Goal: Task Accomplishment & Management: Complete application form

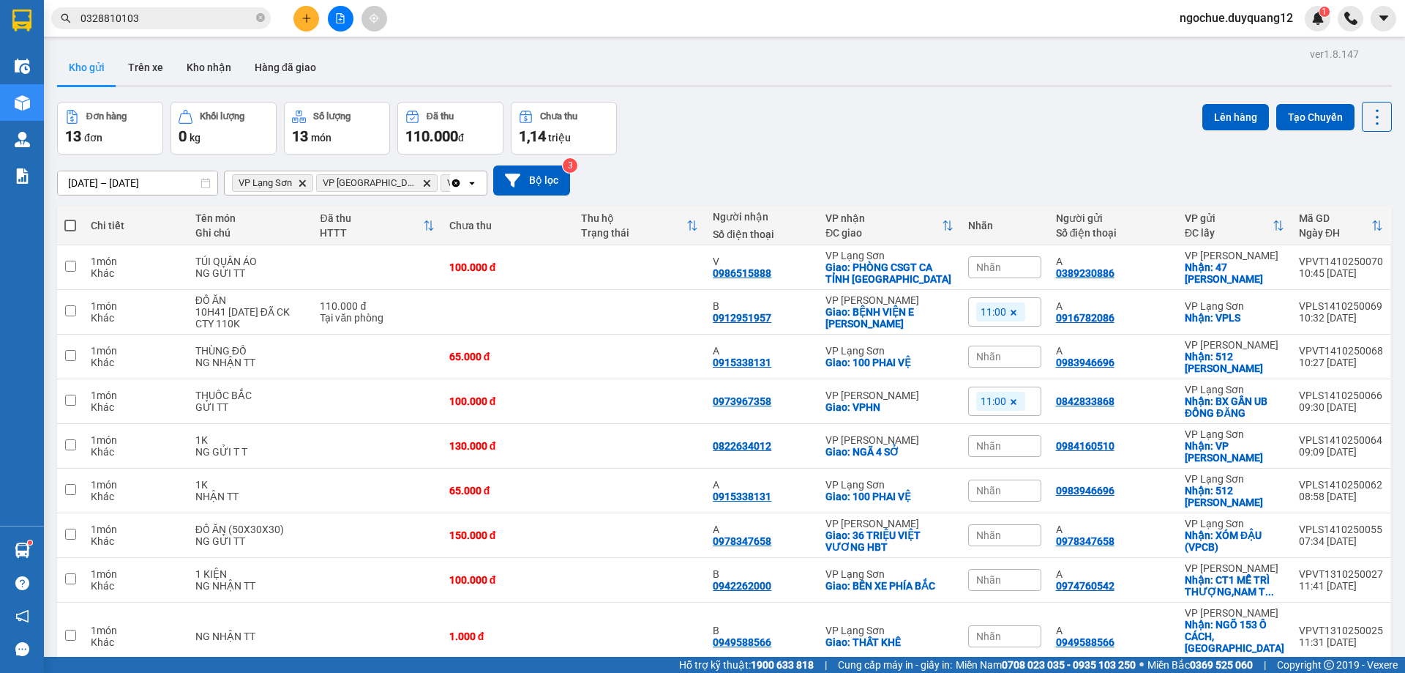
drag, startPoint x: 0, startPoint y: 0, endPoint x: 212, endPoint y: 21, distance: 213.3
click at [256, 18] on icon "close-circle" at bounding box center [260, 17] width 9 height 9
paste input "0949920118"
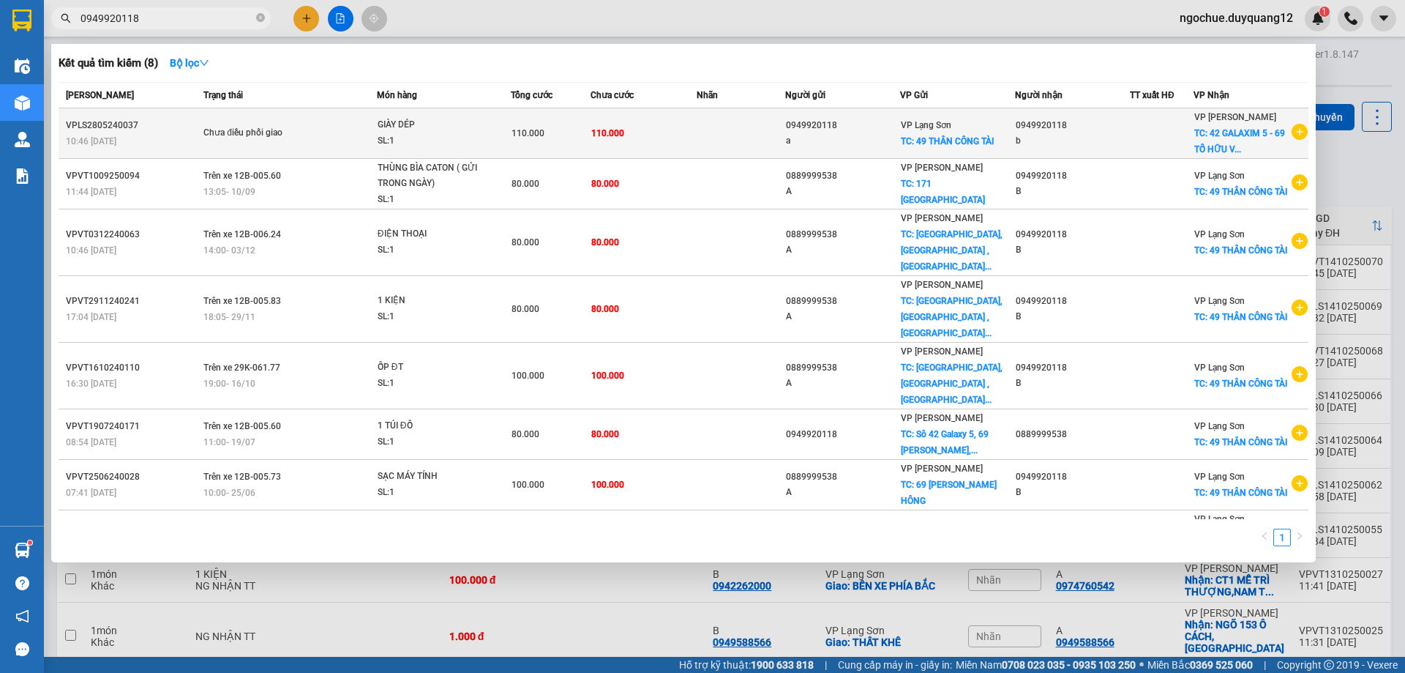
type input "0949920118"
click at [1300, 137] on icon "plus-circle" at bounding box center [1300, 132] width 16 height 16
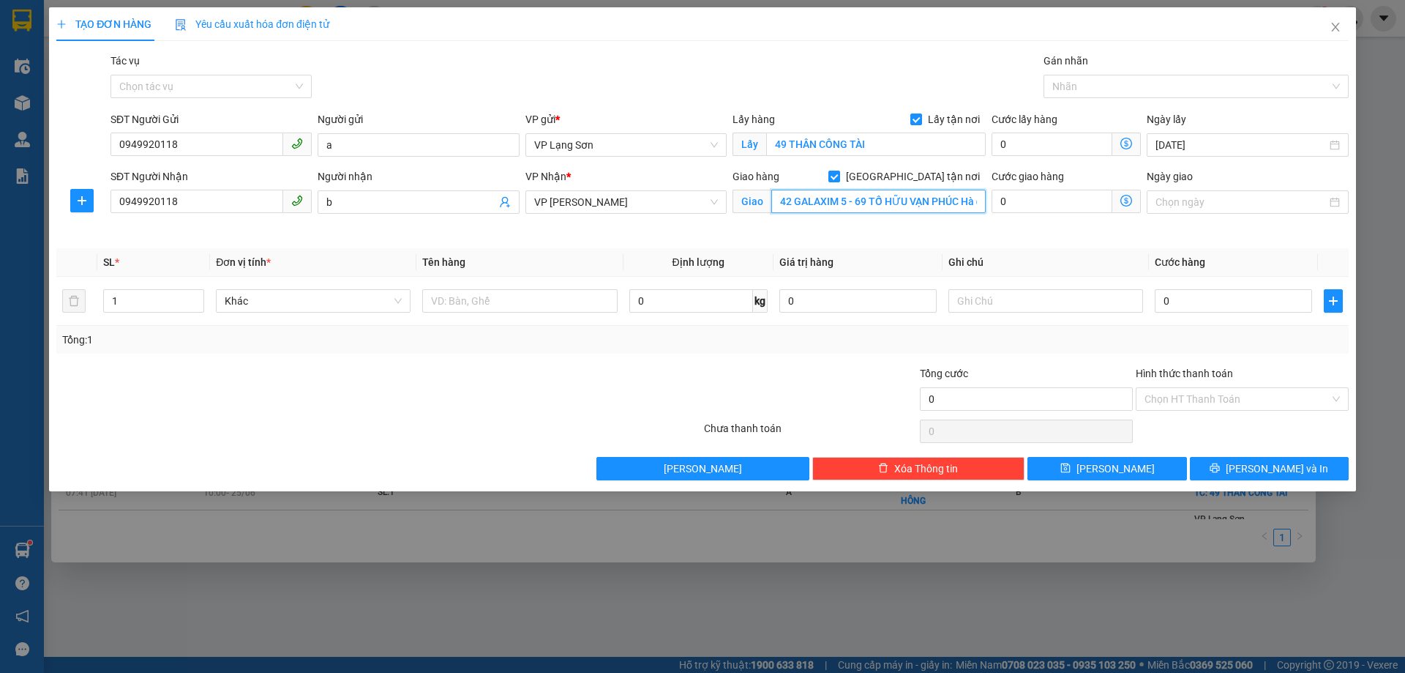
click at [784, 195] on input "42 GALAXIM 5 - 69 TỐ HỮU VẠN PHÚC Hà đông" at bounding box center [878, 201] width 214 height 23
type input "358 THAI HA"
click at [179, 206] on input "0949920118" at bounding box center [197, 201] width 173 height 23
drag, startPoint x: 115, startPoint y: 227, endPoint x: 0, endPoint y: 259, distance: 119.3
click at [0, 259] on div "TẠO ĐƠN HÀNG Yêu cầu xuất hóa đơn điện tử Transit Pickup Surcharge Ids Transit …" at bounding box center [702, 336] width 1405 height 673
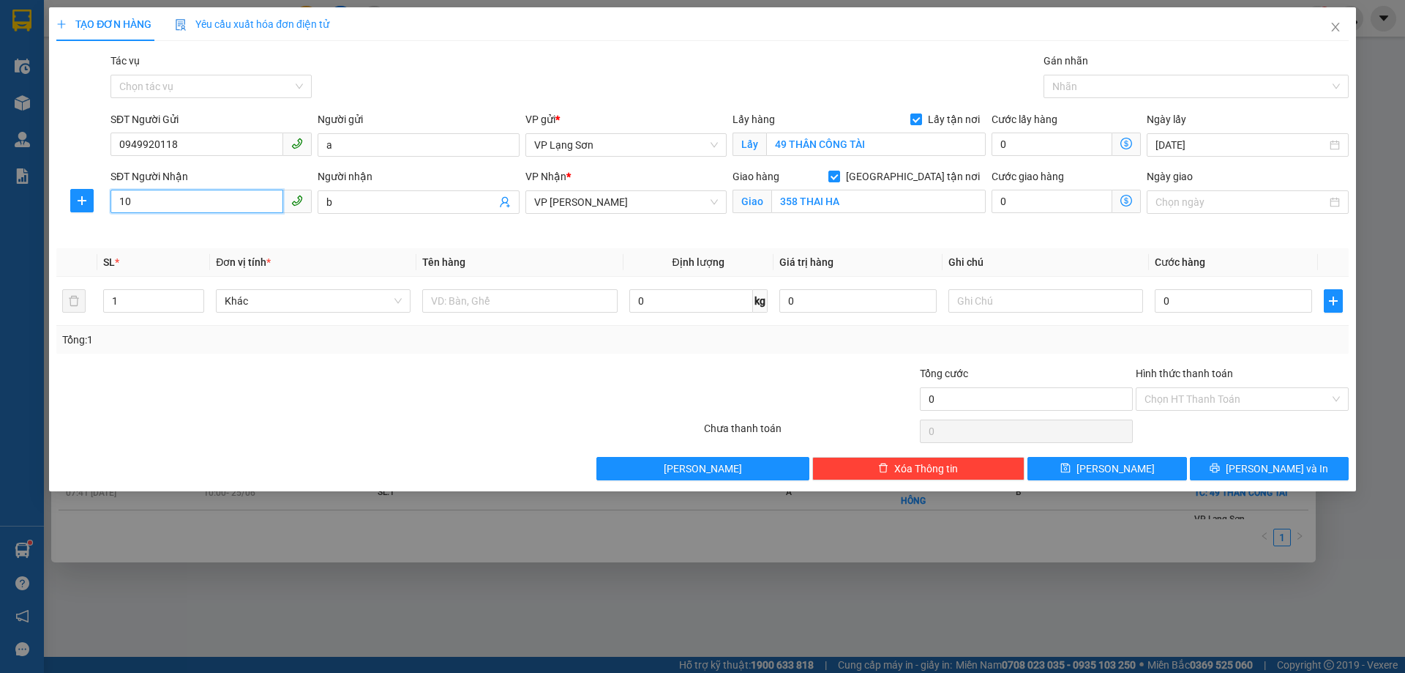
type input "1"
type input "0904060810"
click at [185, 226] on div "0904060810 - b" at bounding box center [211, 231] width 184 height 16
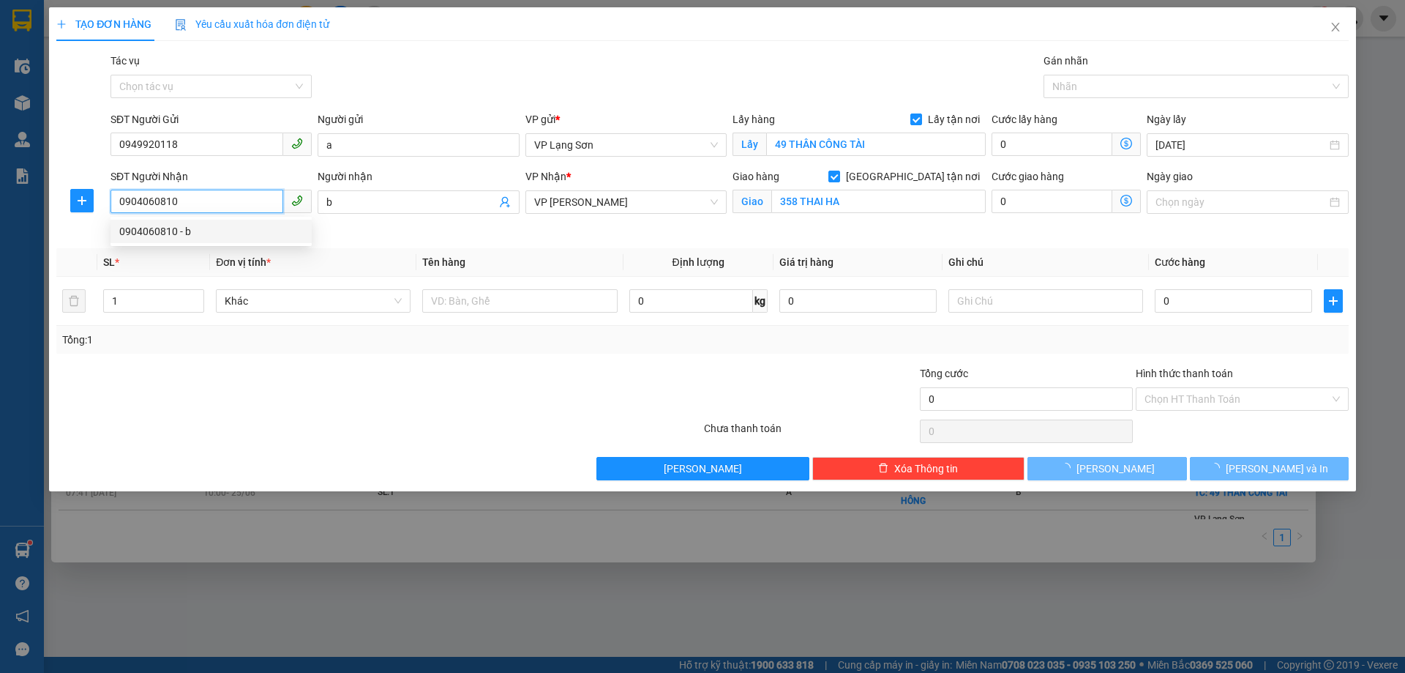
type input "358 [GEOGRAPHIC_DATA],đốn đa,[GEOGRAPHIC_DATA]"
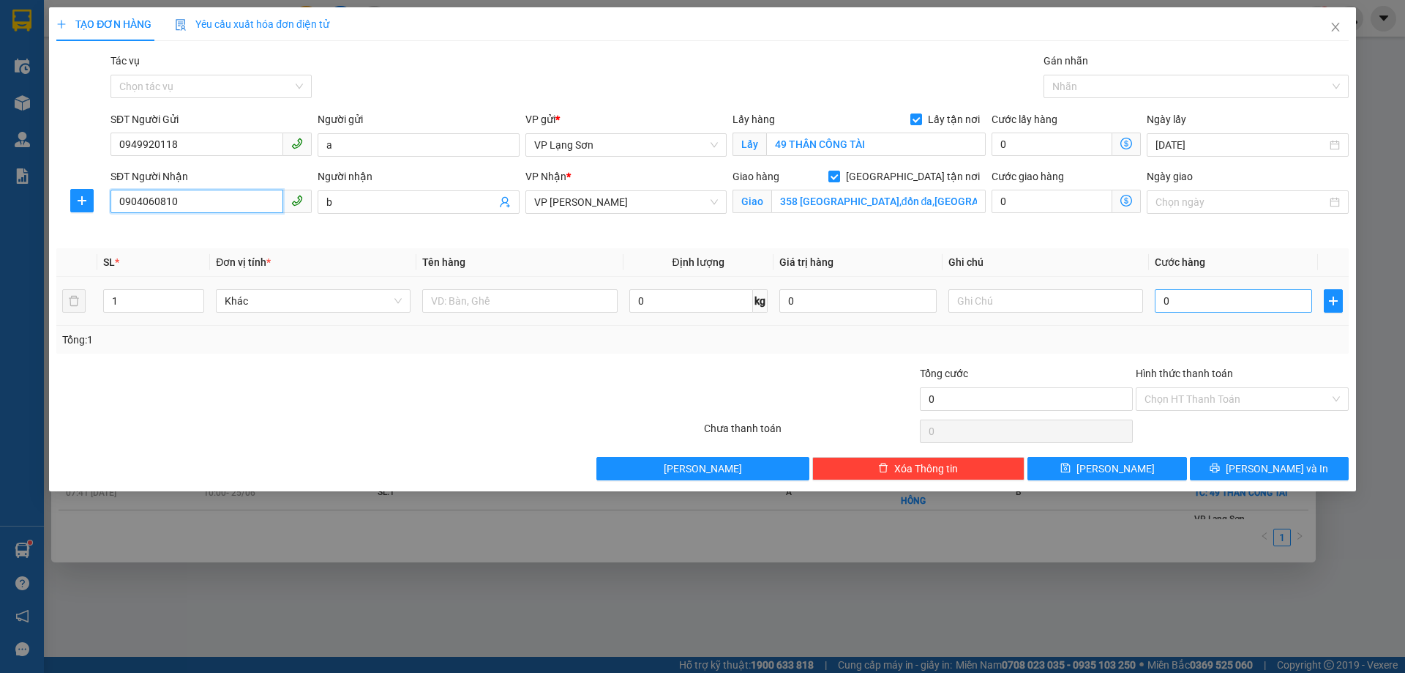
type input "0904060810"
click at [1221, 302] on input "0" at bounding box center [1233, 300] width 157 height 23
type input "1"
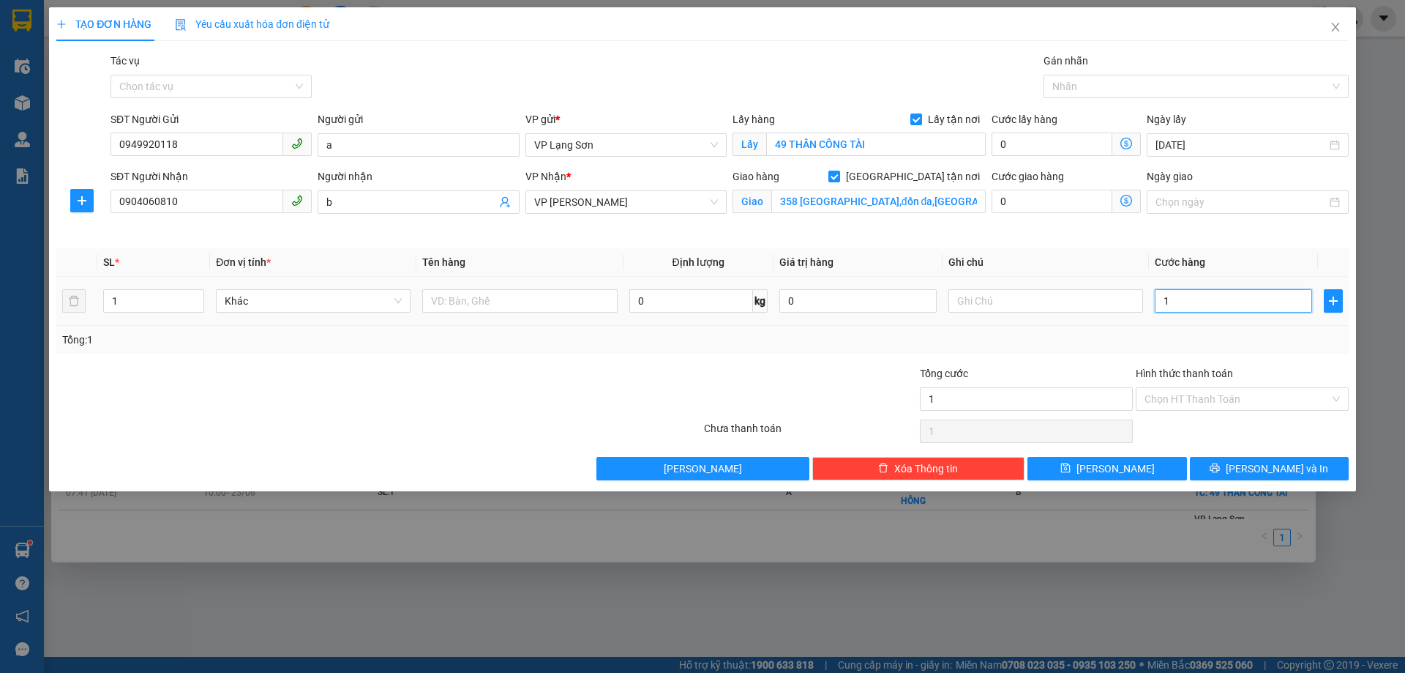
type input "10"
type input "100"
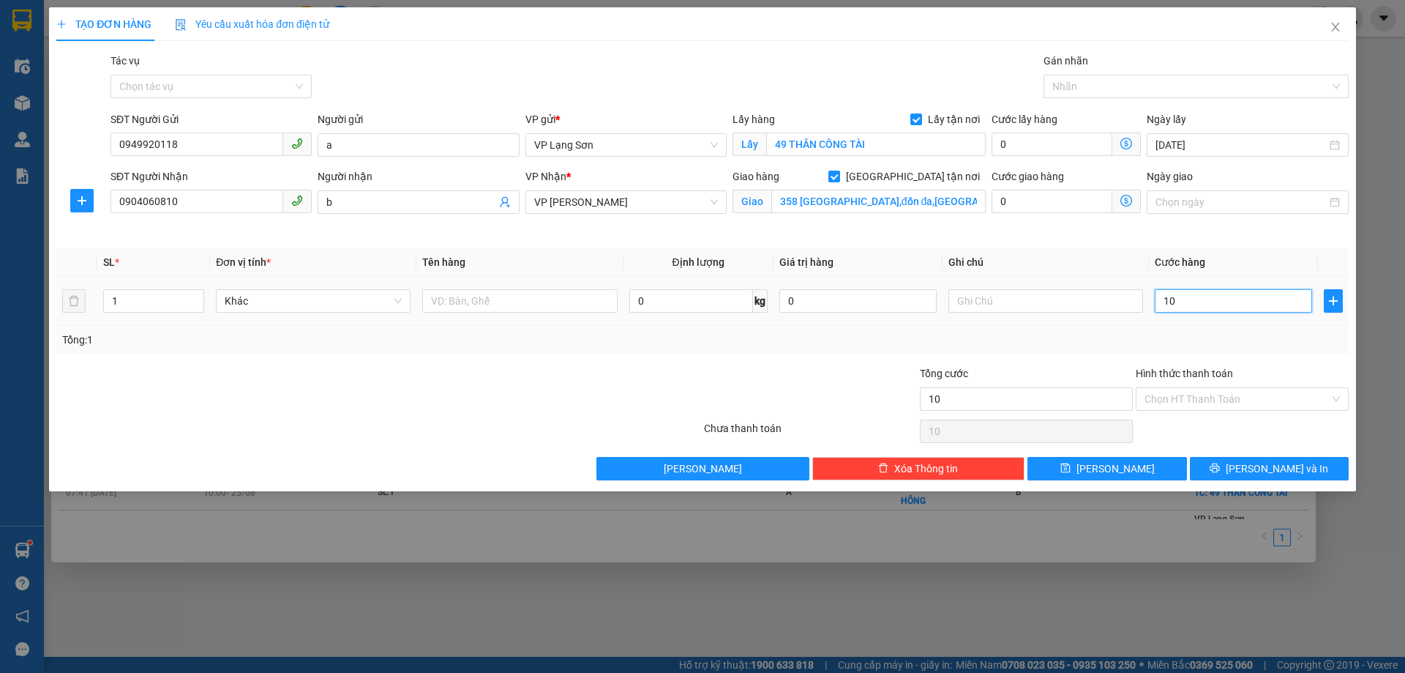
type input "100"
type input "100.000"
drag, startPoint x: 674, startPoint y: 360, endPoint x: 627, endPoint y: 348, distance: 48.3
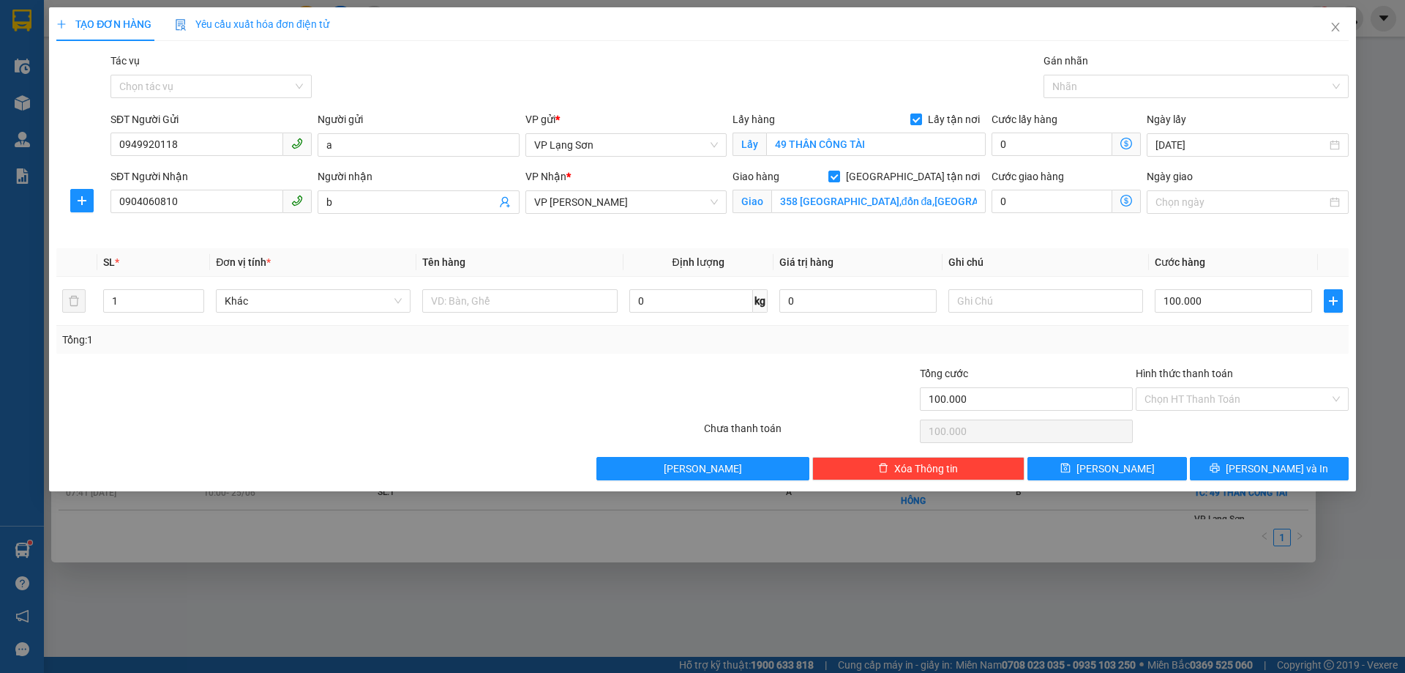
click at [672, 360] on div "Transit Pickup Surcharge Ids Transit Deliver Surcharge Ids Transit Deliver Surc…" at bounding box center [702, 266] width 1292 height 427
click at [986, 292] on input "text" at bounding box center [1045, 300] width 195 height 23
click at [975, 304] on input "NG GUIWTT" at bounding box center [1045, 300] width 195 height 23
type input "NG GUI TT"
click at [560, 305] on input "text" at bounding box center [519, 300] width 195 height 23
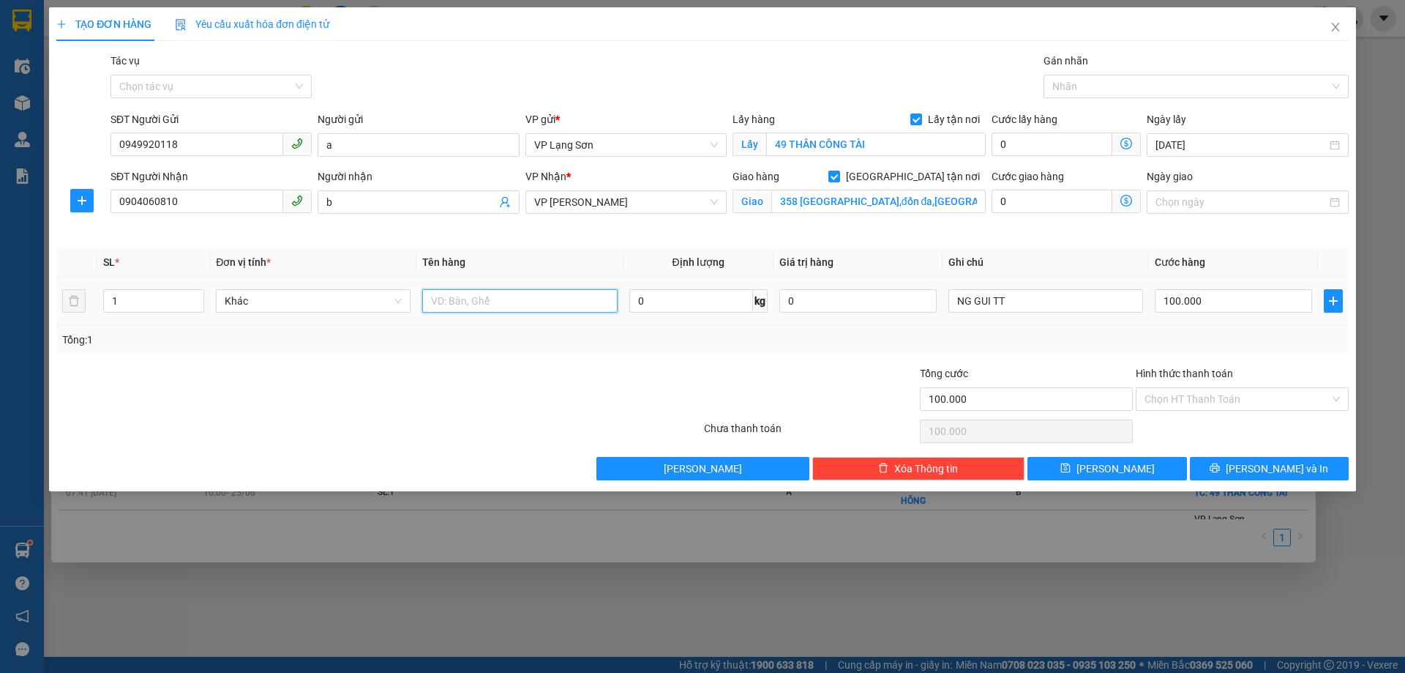
type input "D"
type input "Đ"
type input "TÀI LIỆU"
click at [1095, 460] on button "[PERSON_NAME]" at bounding box center [1106, 468] width 159 height 23
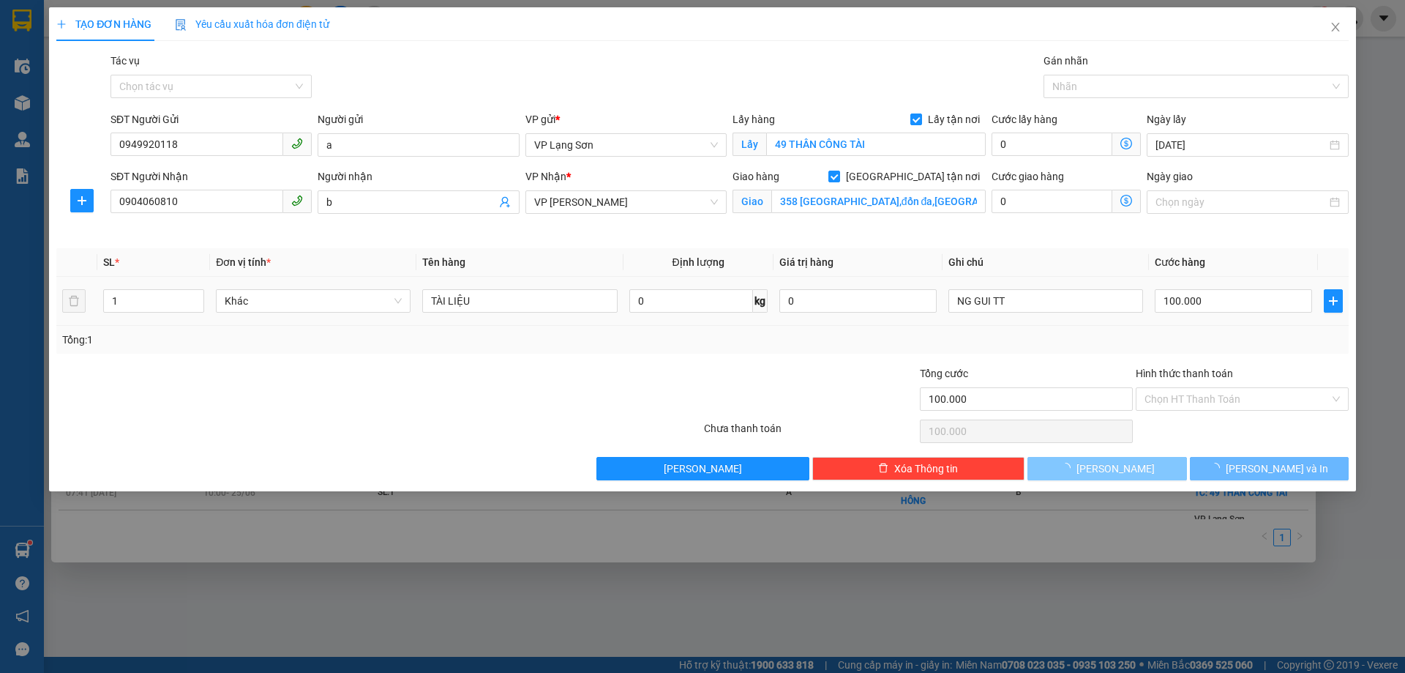
checkbox input "false"
type input "0"
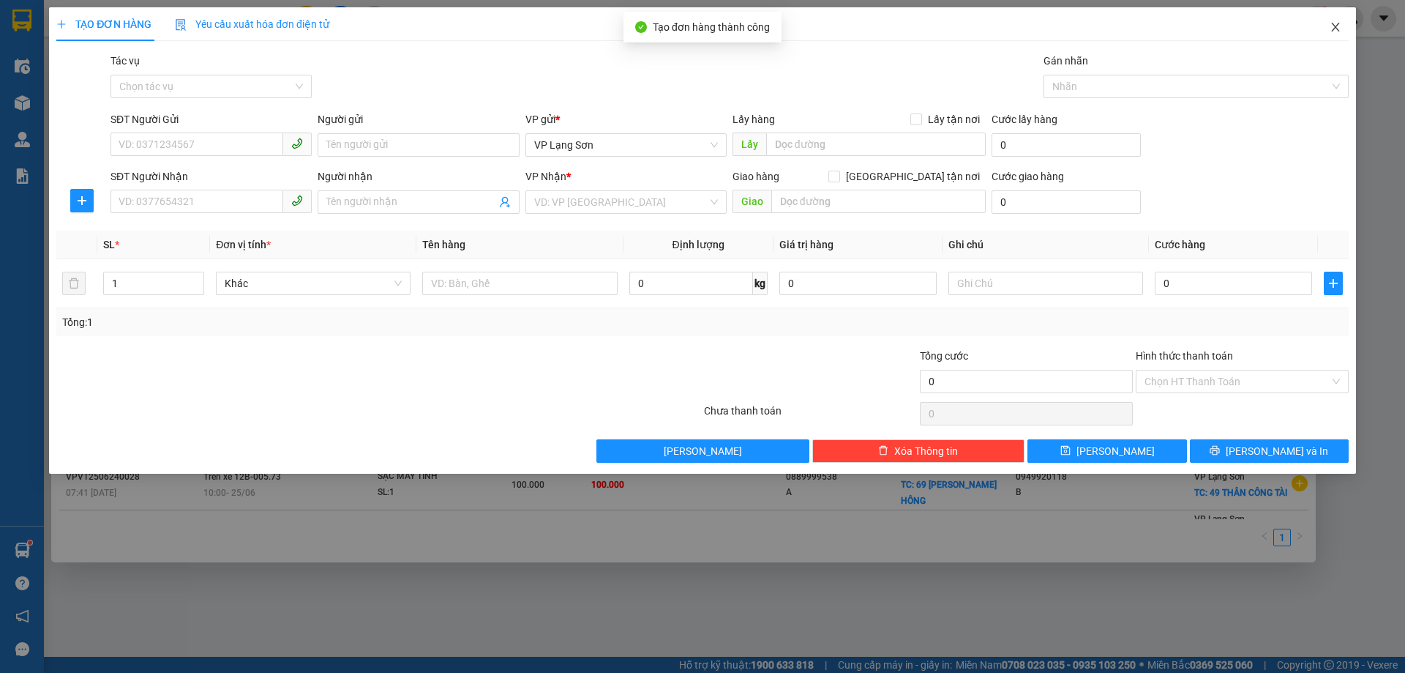
click at [1340, 23] on icon "close" at bounding box center [1336, 27] width 12 height 12
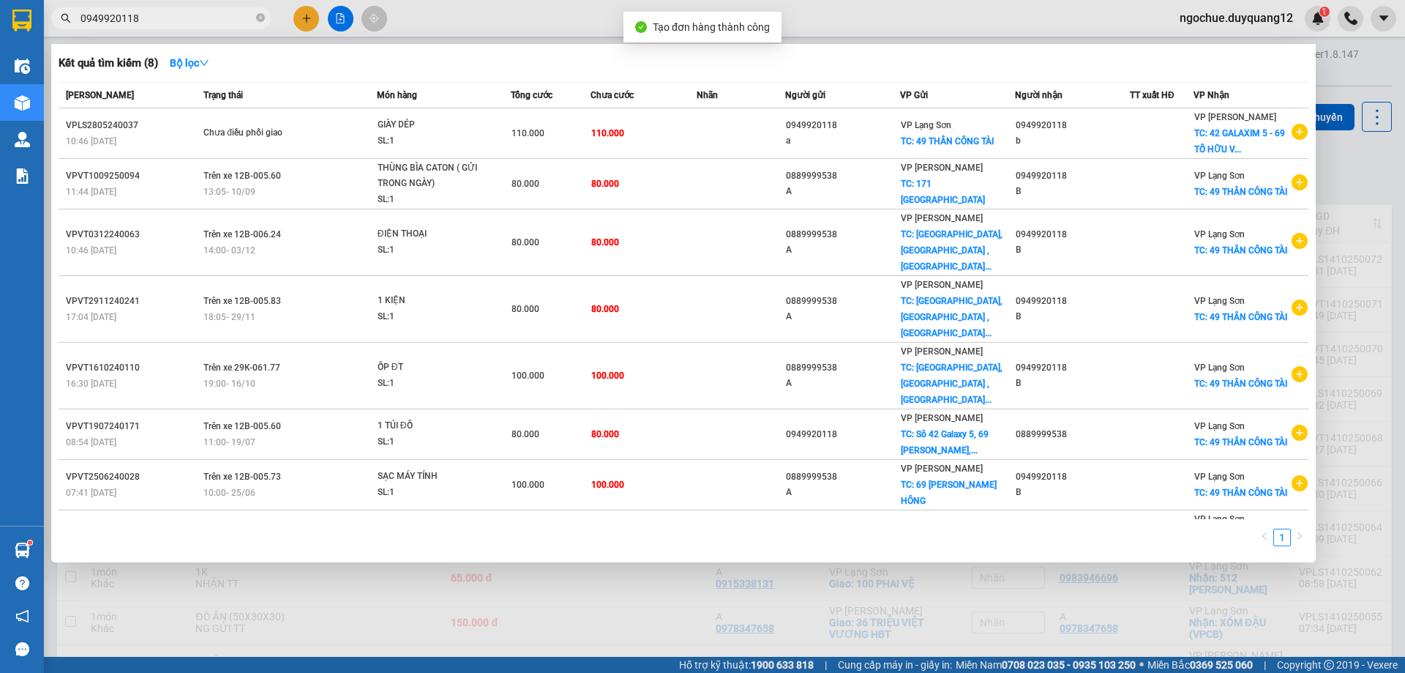
click at [1382, 186] on div at bounding box center [702, 336] width 1405 height 673
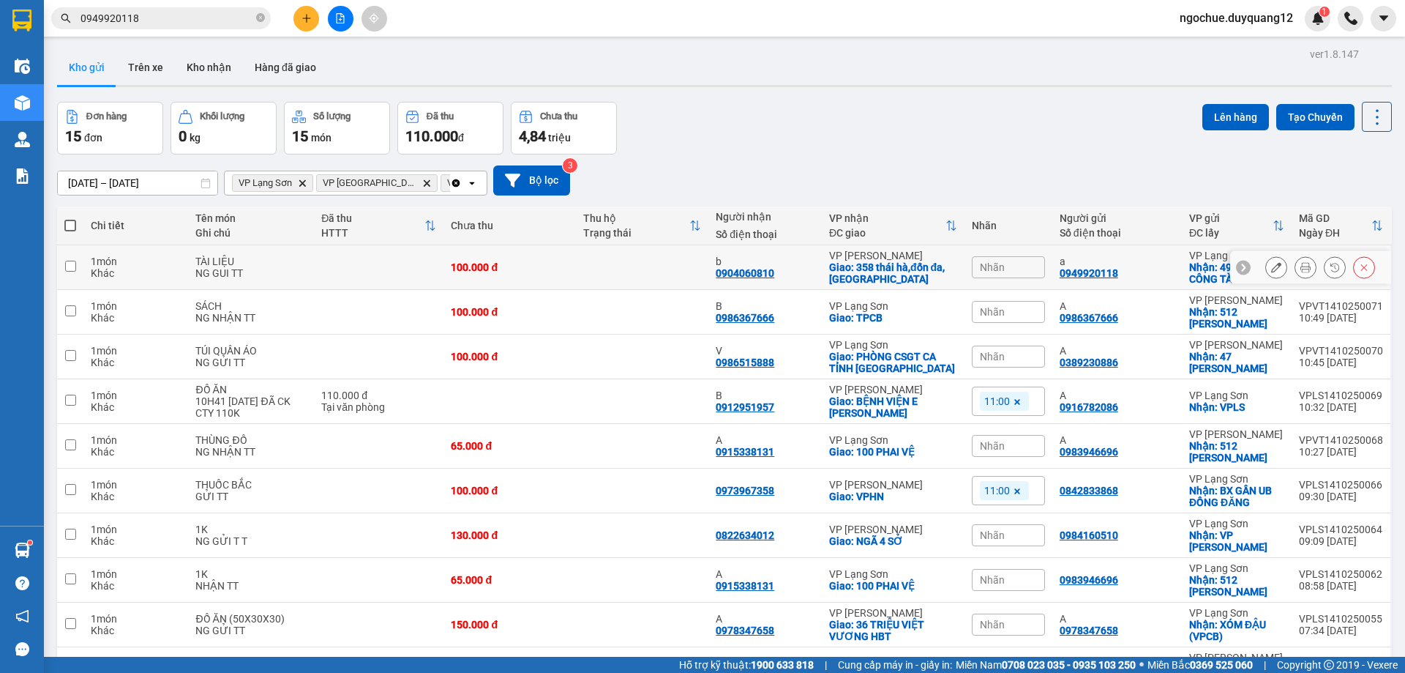
click at [1239, 268] on div at bounding box center [1243, 267] width 15 height 15
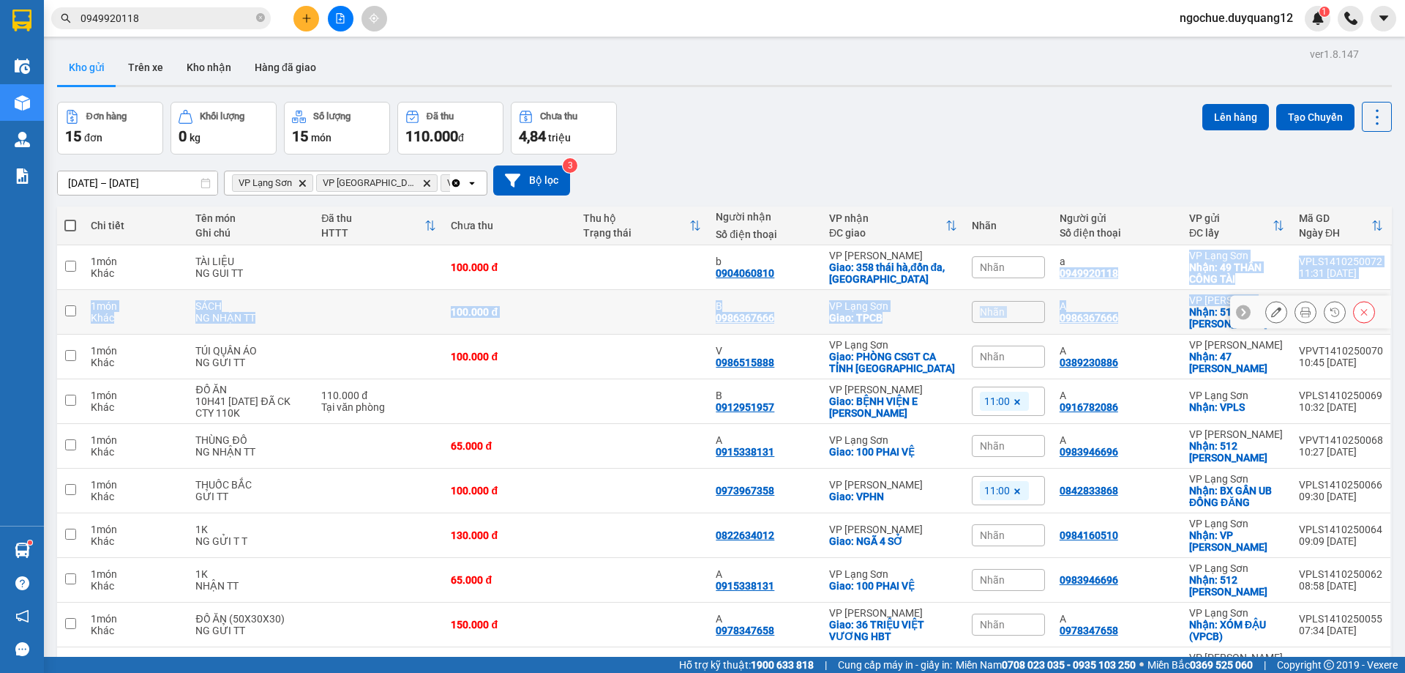
drag, startPoint x: 1053, startPoint y: 274, endPoint x: 1246, endPoint y: 291, distance: 193.1
click at [1246, 291] on tbody "1 món Khác TÀI LIỆU NG GUI TT 100.000 đ b 0904060810 VP Minh Khai Giao: [GEOGRA…" at bounding box center [724, 468] width 1335 height 446
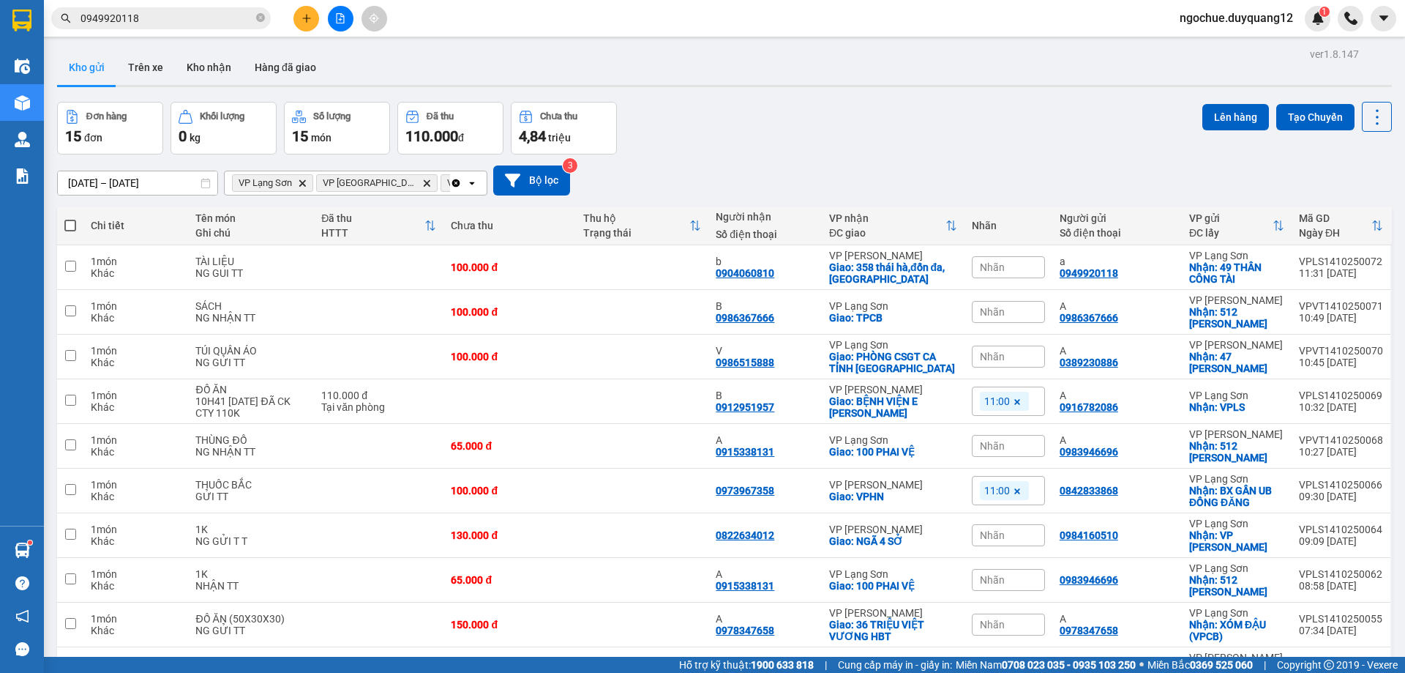
click at [1147, 242] on th "Người gửi Số điện thoại" at bounding box center [1117, 225] width 130 height 39
drag, startPoint x: 1054, startPoint y: 276, endPoint x: 1259, endPoint y: 280, distance: 205.7
click at [1262, 280] on tr "1 món Khác TÀI LIỆU NG GUI TT 100.000 đ b 0904060810 VP [PERSON_NAME]: 358 [GEO…" at bounding box center [724, 267] width 1335 height 45
checkbox input "true"
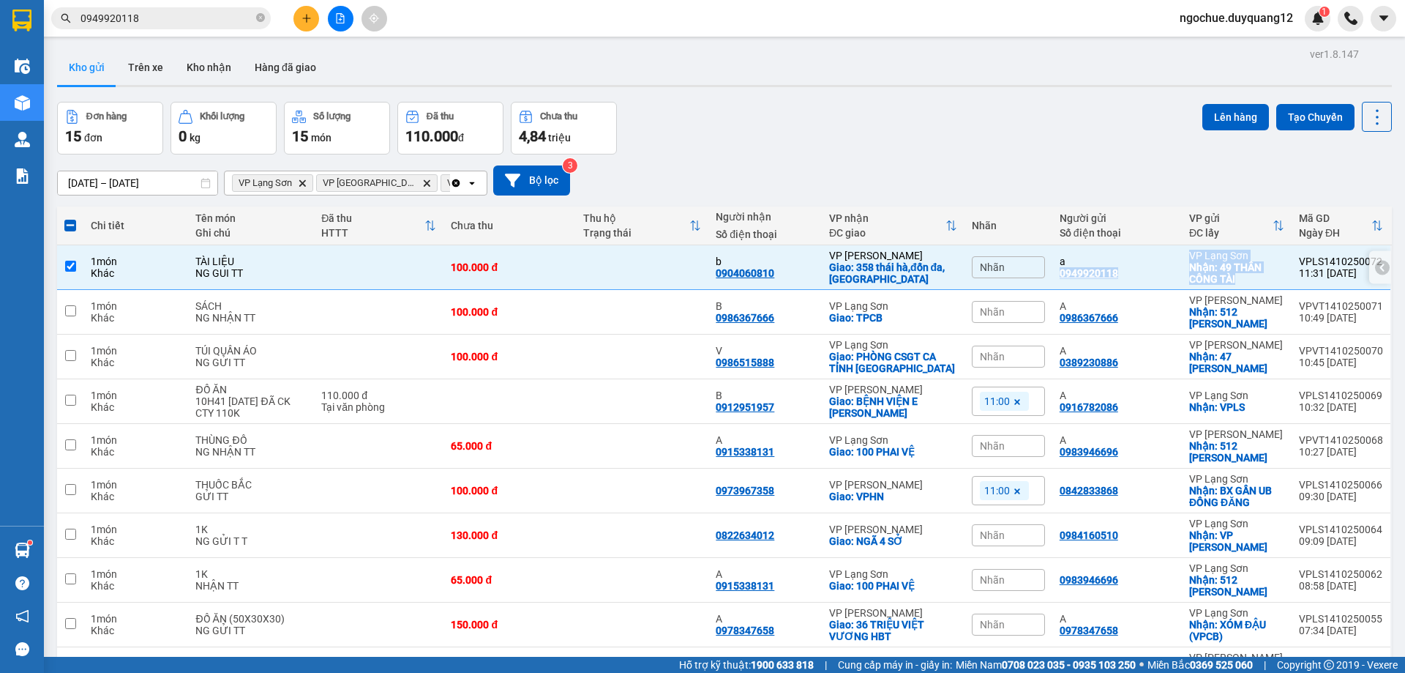
copy tr "0949920118 VP [GEOGRAPHIC_DATA]: 49 THÂN CÔNG TÀI"
